Goal: Find specific page/section: Find specific page/section

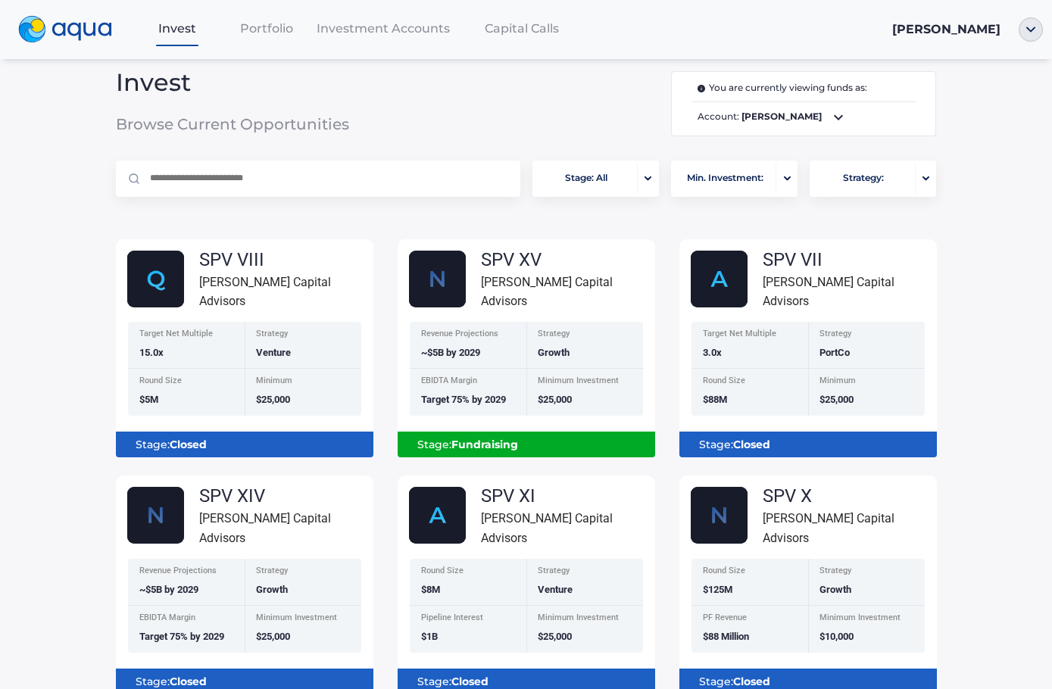
scroll to position [17, 0]
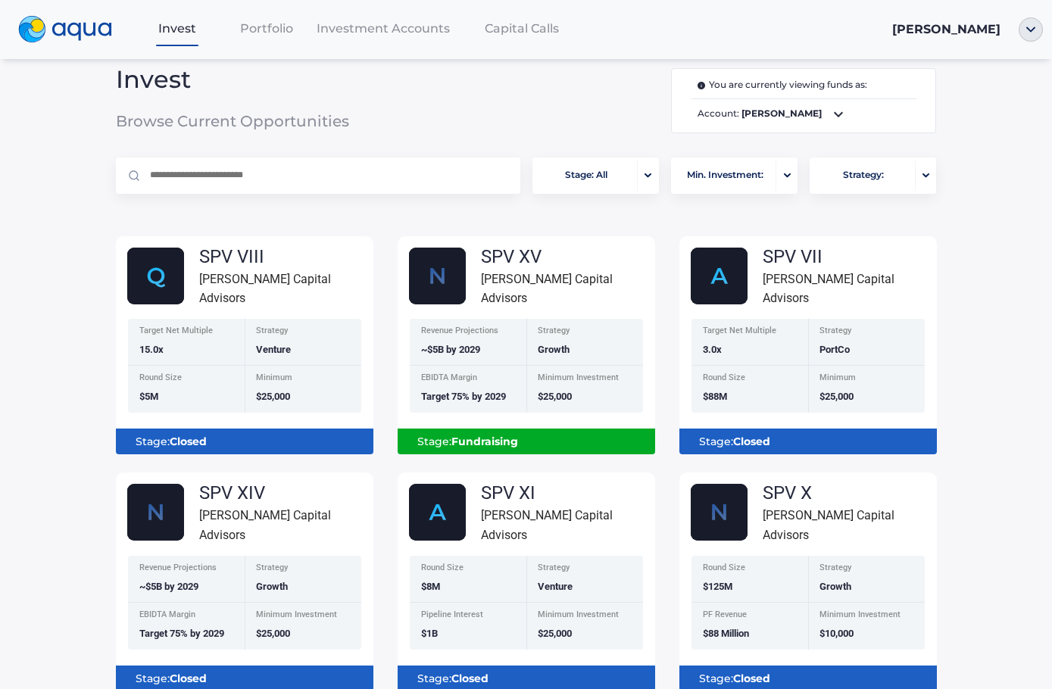
click at [251, 33] on span "Portfolio" at bounding box center [266, 28] width 53 height 14
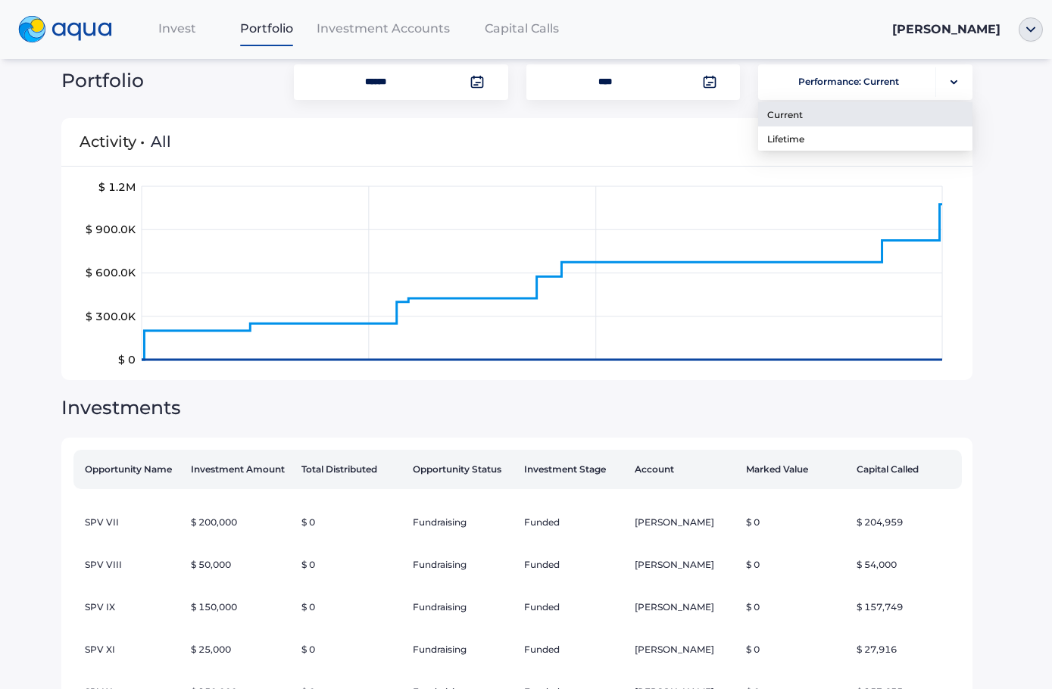
scroll to position [20, 0]
click at [956, 81] on img "button" at bounding box center [954, 82] width 7 height 5
click at [445, 29] on span "Investment Accounts" at bounding box center [383, 28] width 133 height 14
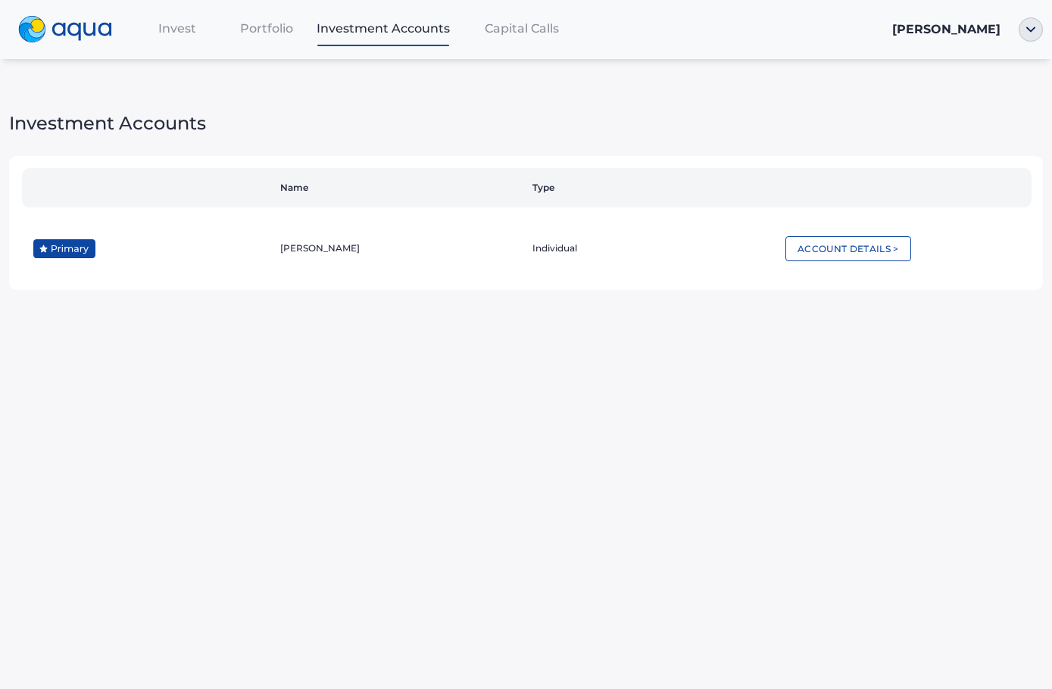
click at [532, 32] on span "Capital Calls" at bounding box center [522, 28] width 74 height 14
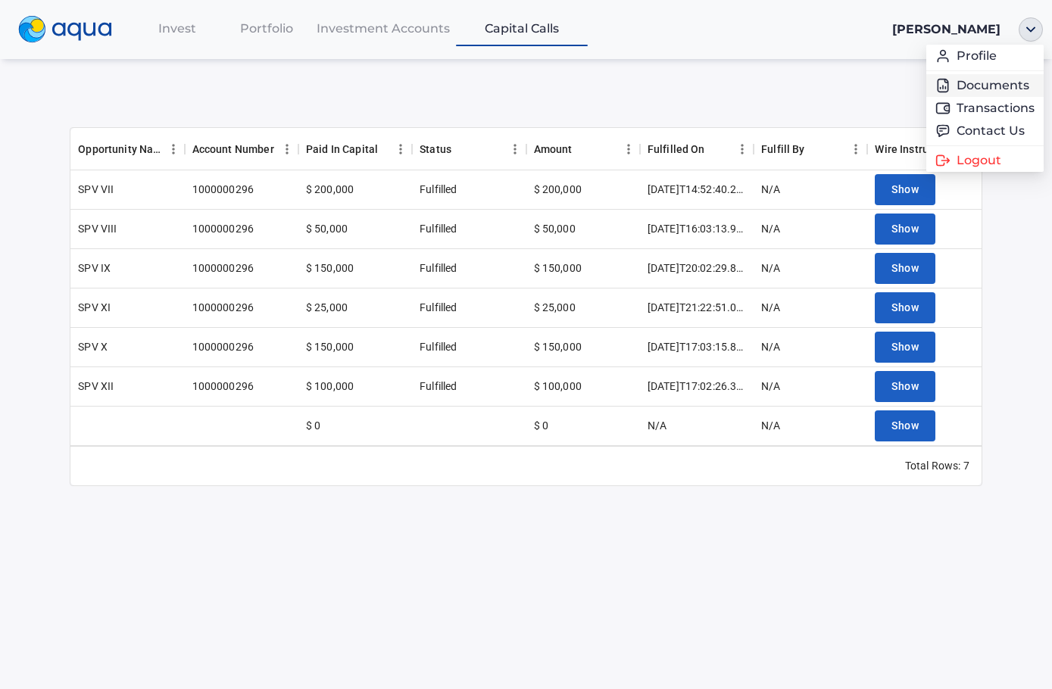
click at [994, 83] on link "Documents" at bounding box center [985, 85] width 99 height 15
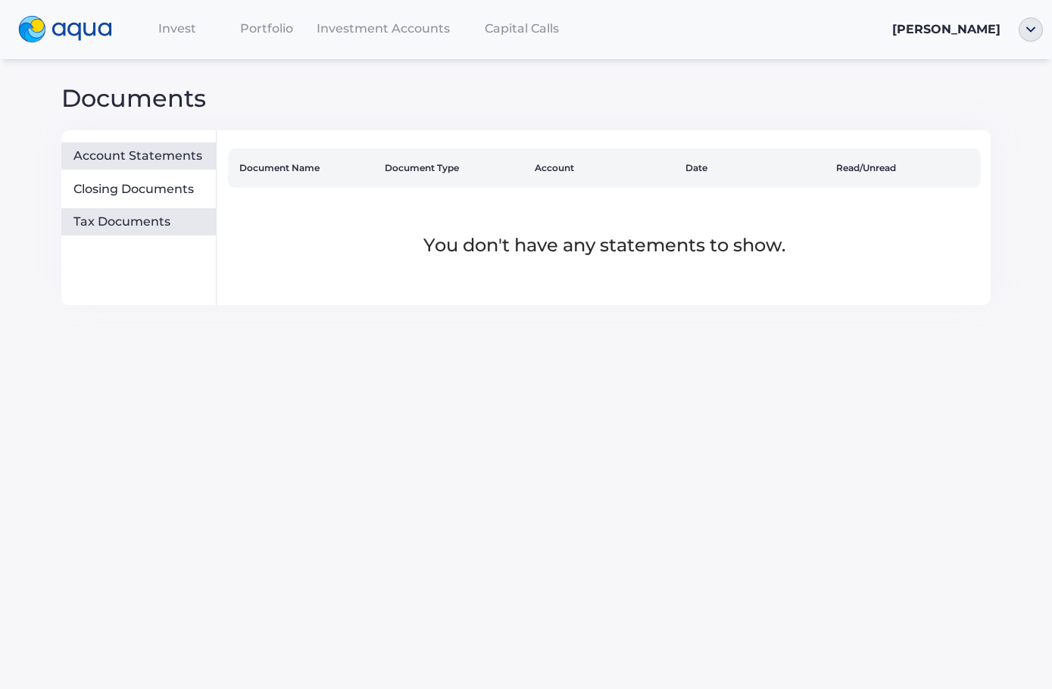
scroll to position [0, 1]
click at [142, 225] on div "Tax Documents" at bounding box center [141, 221] width 136 height 15
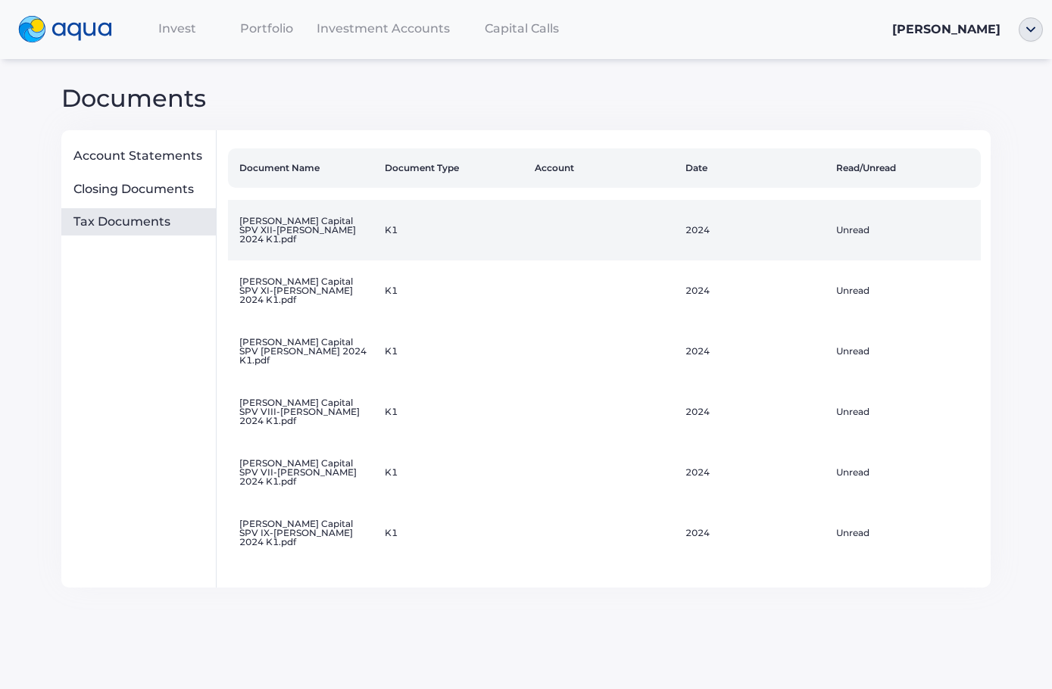
scroll to position [0, 0]
click at [862, 230] on td "Unread" at bounding box center [905, 230] width 151 height 61
